Goal: Task Accomplishment & Management: Manage account settings

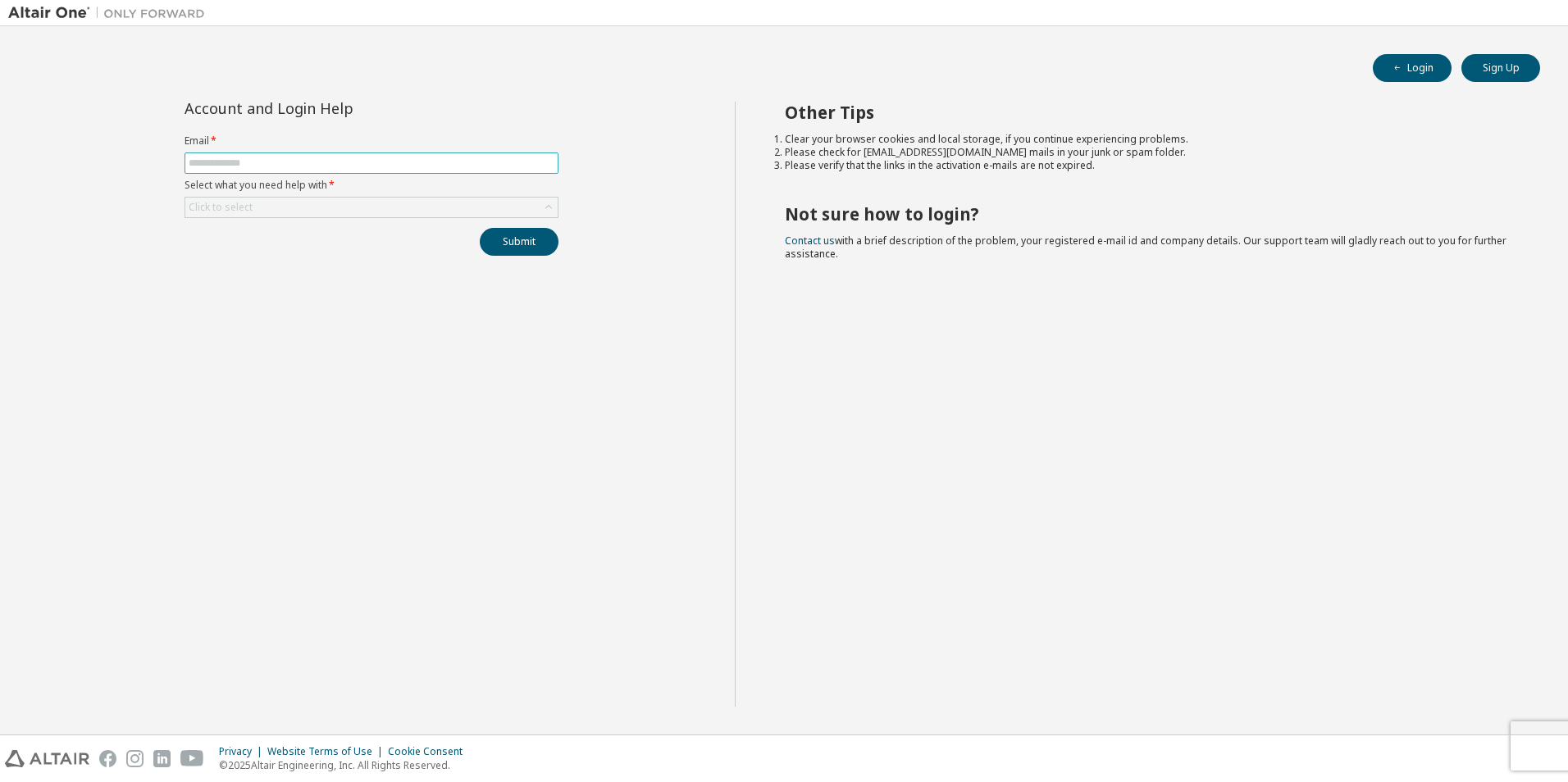
click at [263, 164] on input "text" at bounding box center [371, 163] width 366 height 13
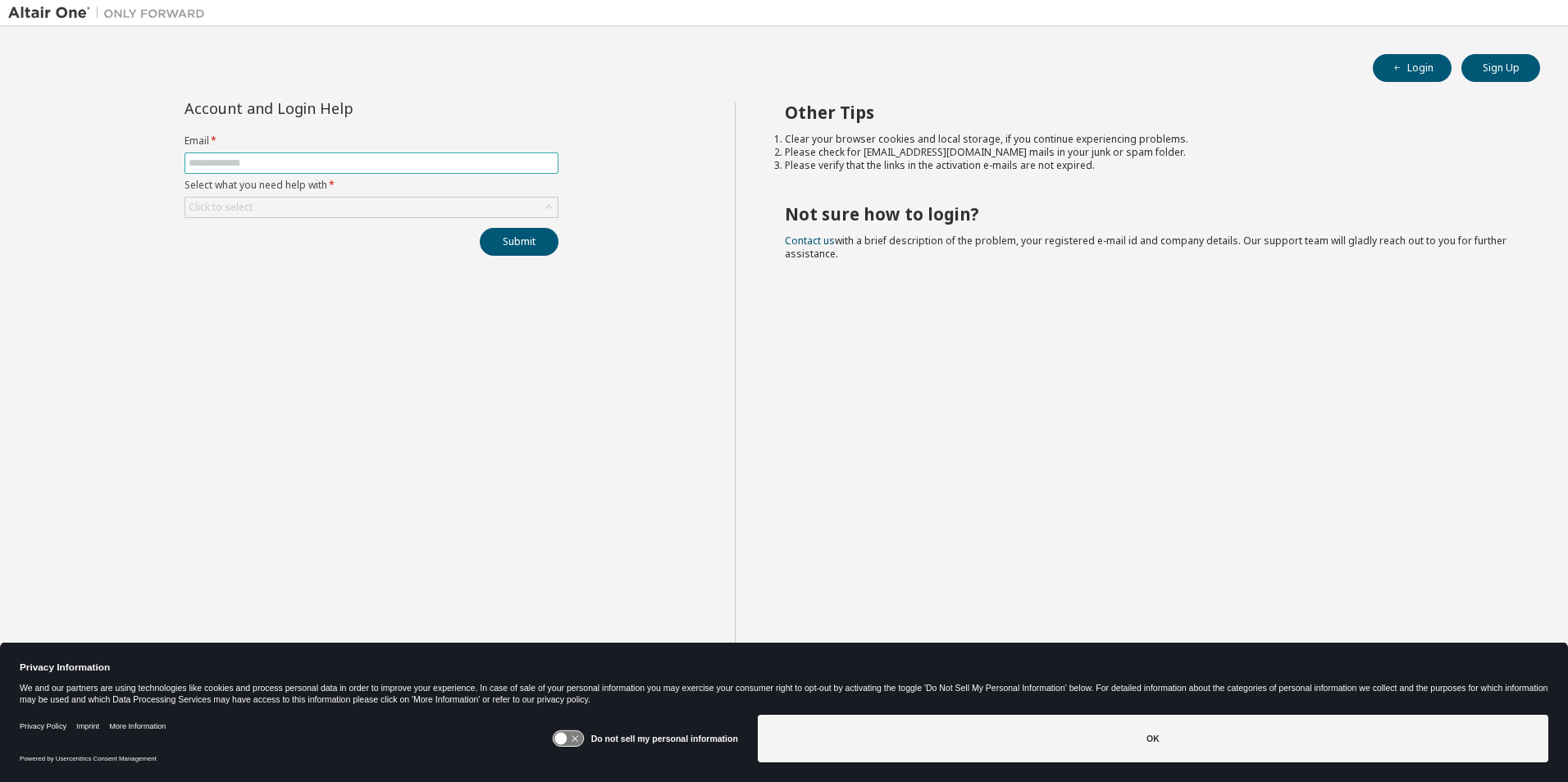
click at [263, 164] on input "text" at bounding box center [371, 163] width 366 height 13
type input "**********"
click at [486, 239] on button "Submit" at bounding box center [518, 242] width 79 height 28
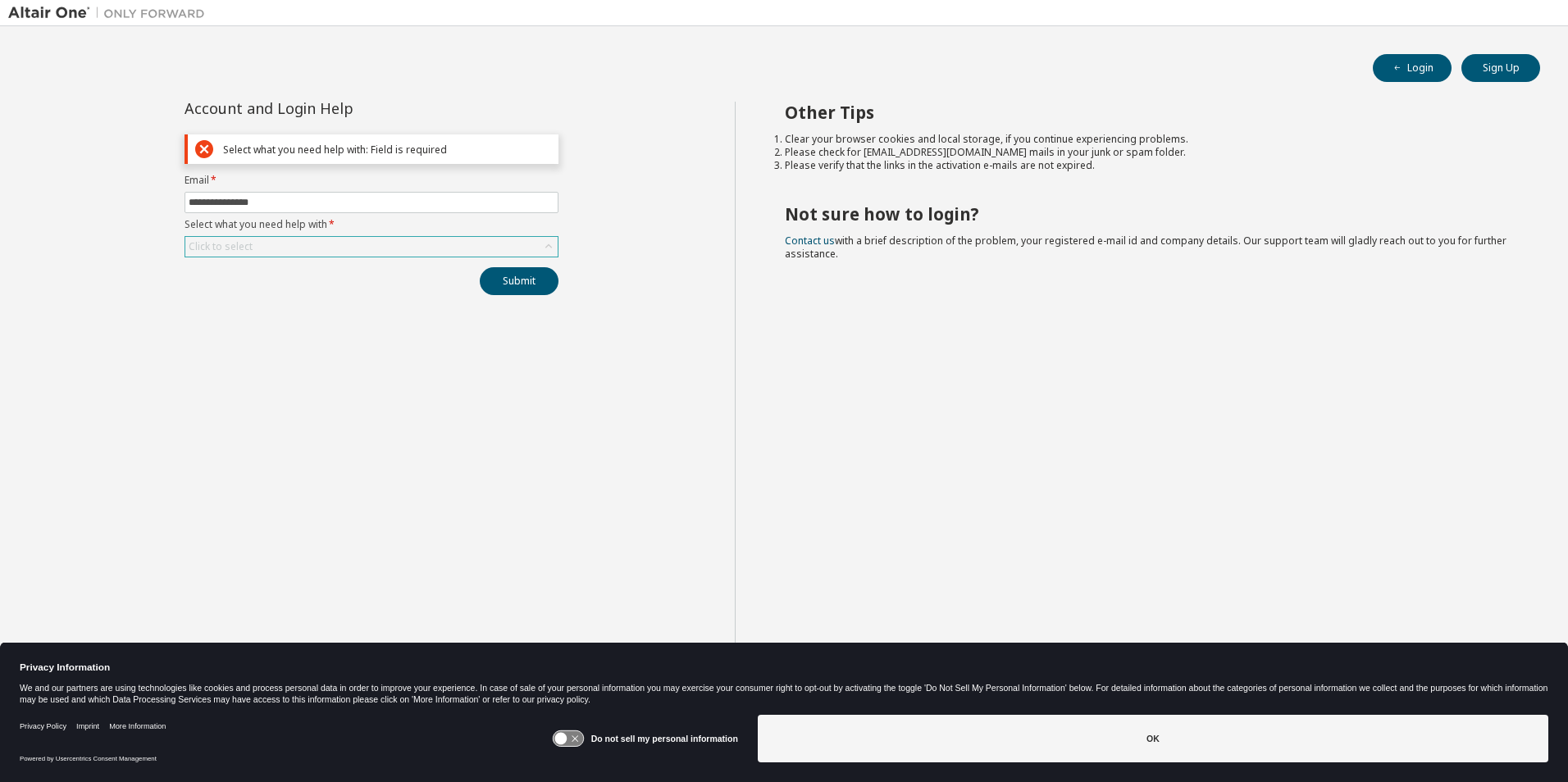
click at [428, 244] on div "Click to select" at bounding box center [371, 246] width 372 height 20
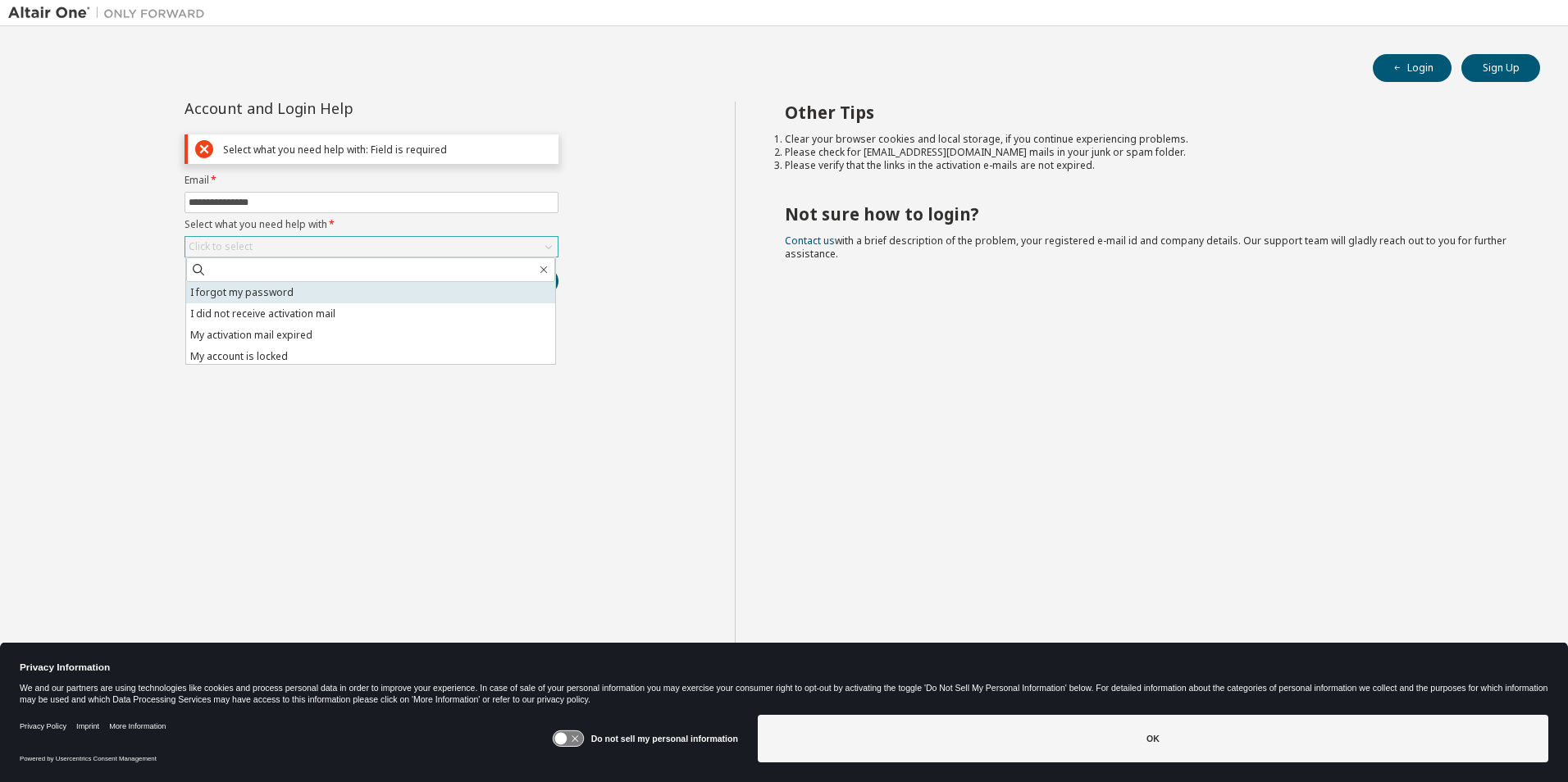
click at [370, 282] on li "I forgot my password" at bounding box center [370, 292] width 369 height 21
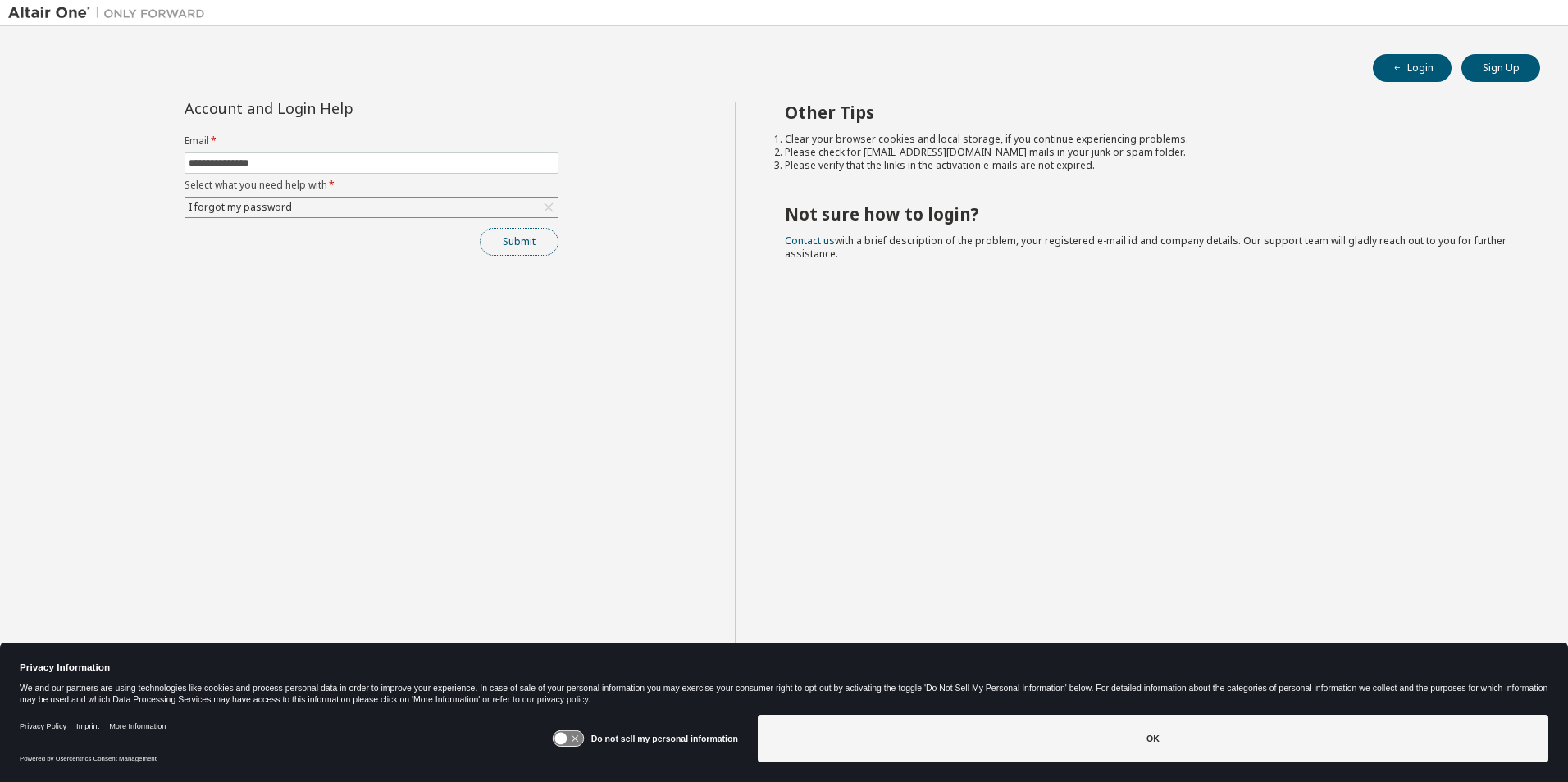
click at [512, 248] on button "Submit" at bounding box center [518, 242] width 79 height 28
click at [526, 243] on button "Submit" at bounding box center [518, 242] width 79 height 28
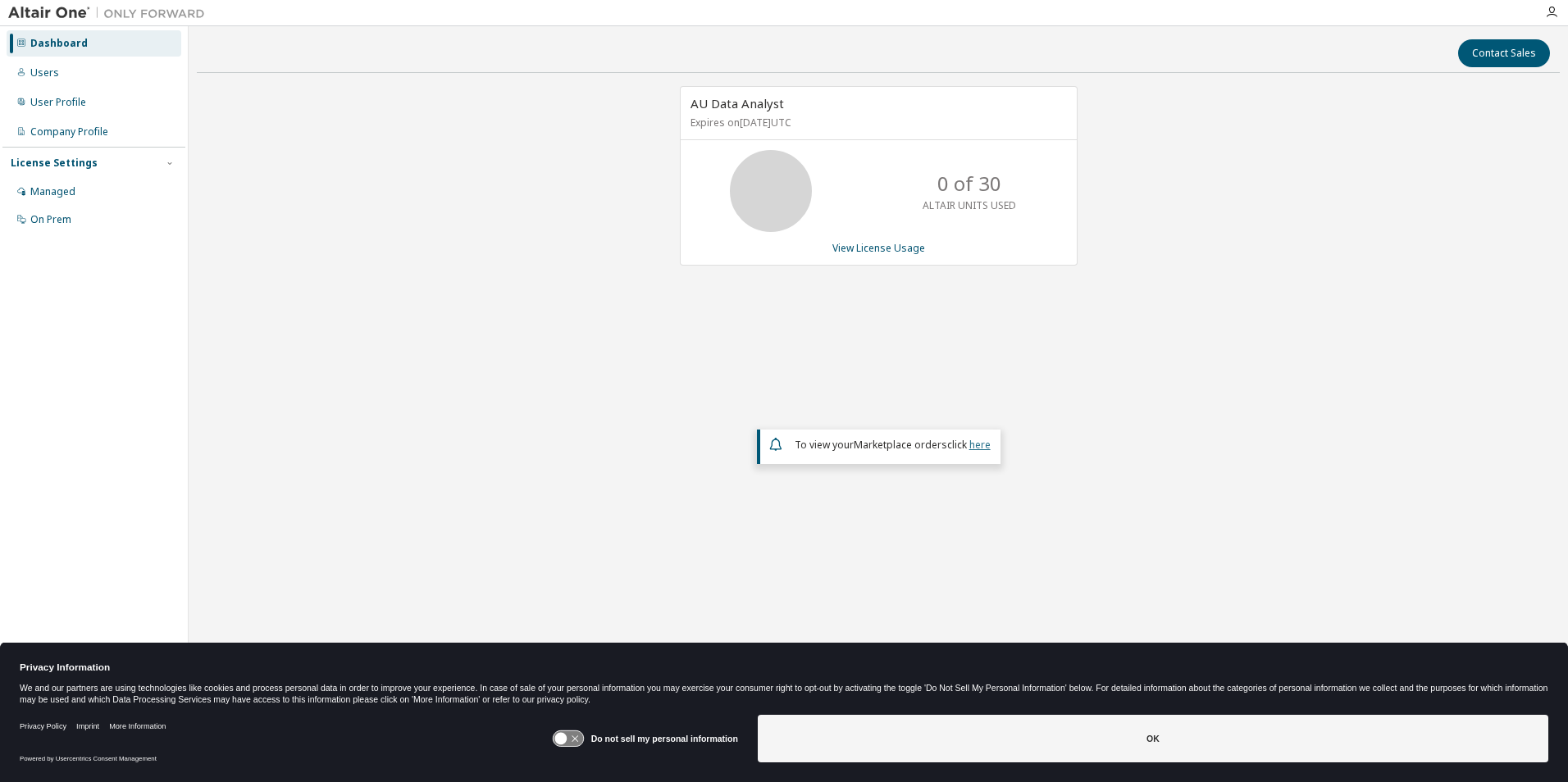
click at [983, 450] on link "here" at bounding box center [979, 444] width 21 height 14
click at [72, 193] on div "Managed" at bounding box center [53, 191] width 45 height 13
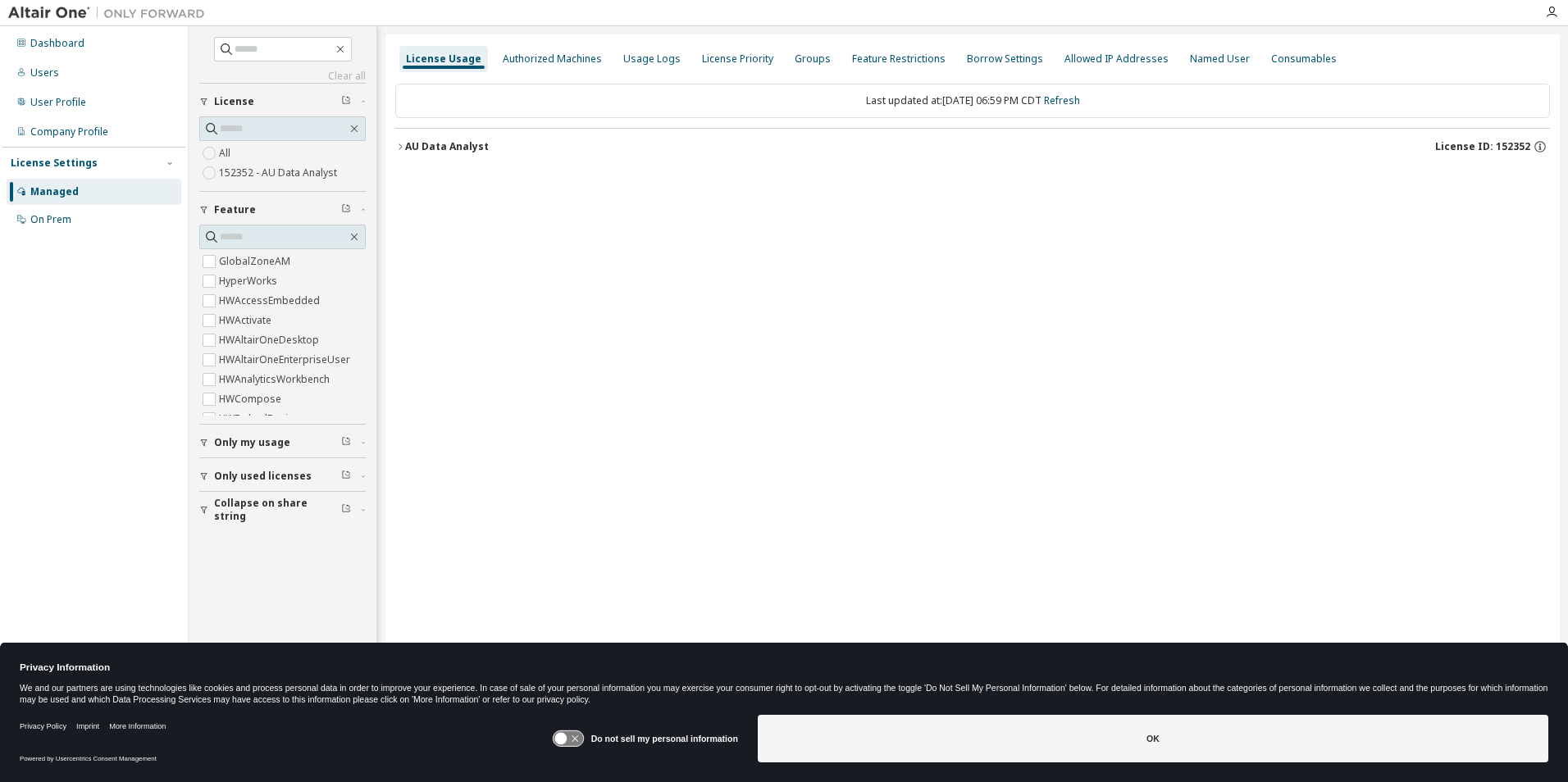
click at [451, 144] on div "AU Data Analyst" at bounding box center [446, 146] width 84 height 13
